Goal: Information Seeking & Learning: Find specific fact

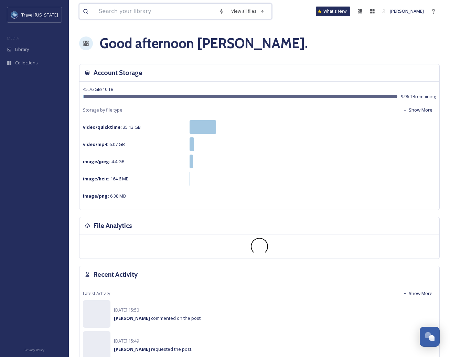
click at [117, 14] on input at bounding box center [155, 11] width 120 height 15
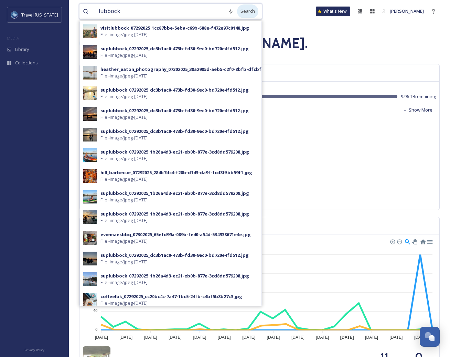
type input "lubbock"
click at [245, 9] on div "Search" at bounding box center [247, 10] width 21 height 13
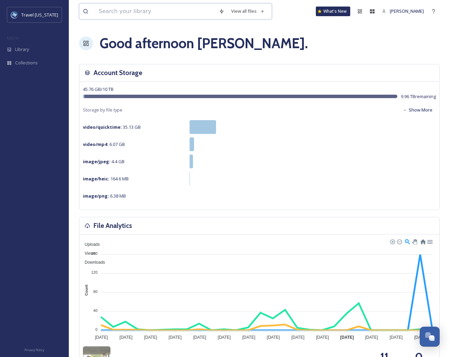
click at [120, 13] on input at bounding box center [155, 11] width 120 height 15
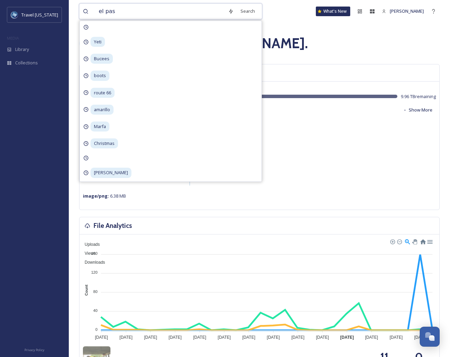
type input "el paso"
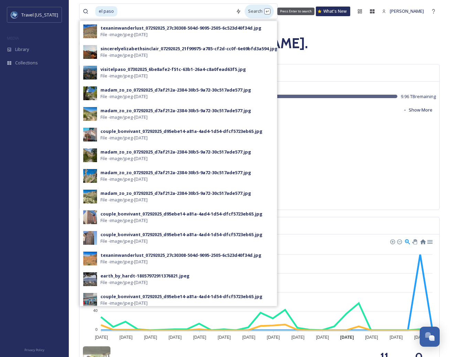
click at [251, 11] on div "Search Press Enter to search" at bounding box center [259, 10] width 29 height 13
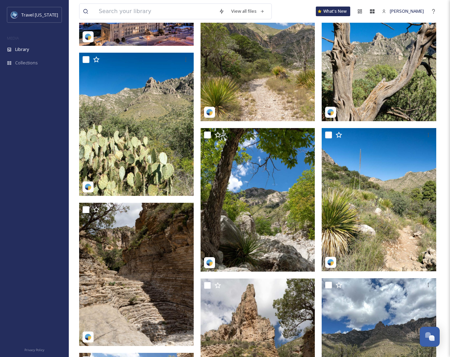
scroll to position [250, 0]
